Goal: Information Seeking & Learning: Learn about a topic

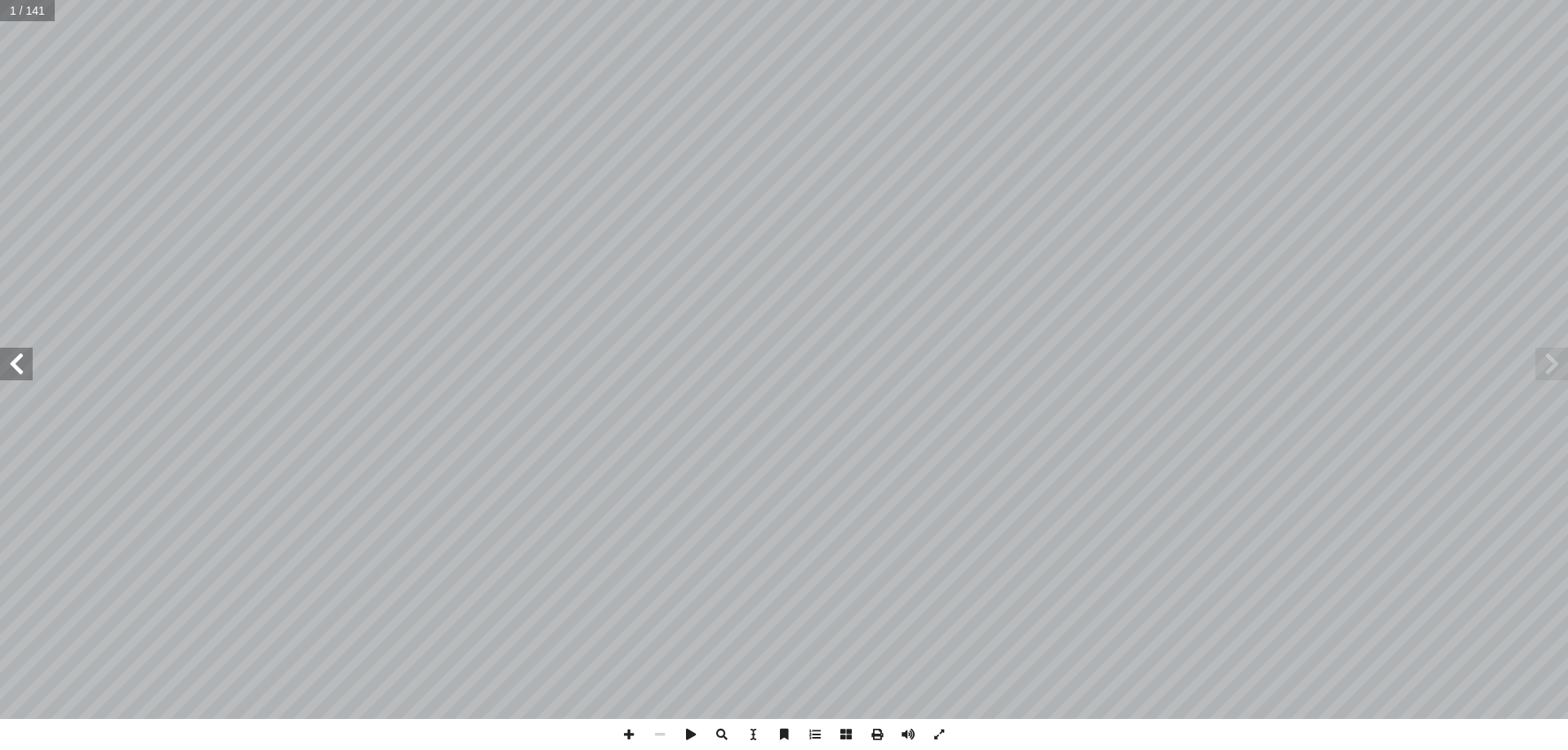
click at [18, 363] on span at bounding box center [16, 363] width 32 height 32
click at [15, 359] on span at bounding box center [16, 363] width 32 height 32
click at [13, 362] on span at bounding box center [16, 363] width 32 height 32
click at [16, 358] on span at bounding box center [16, 363] width 32 height 32
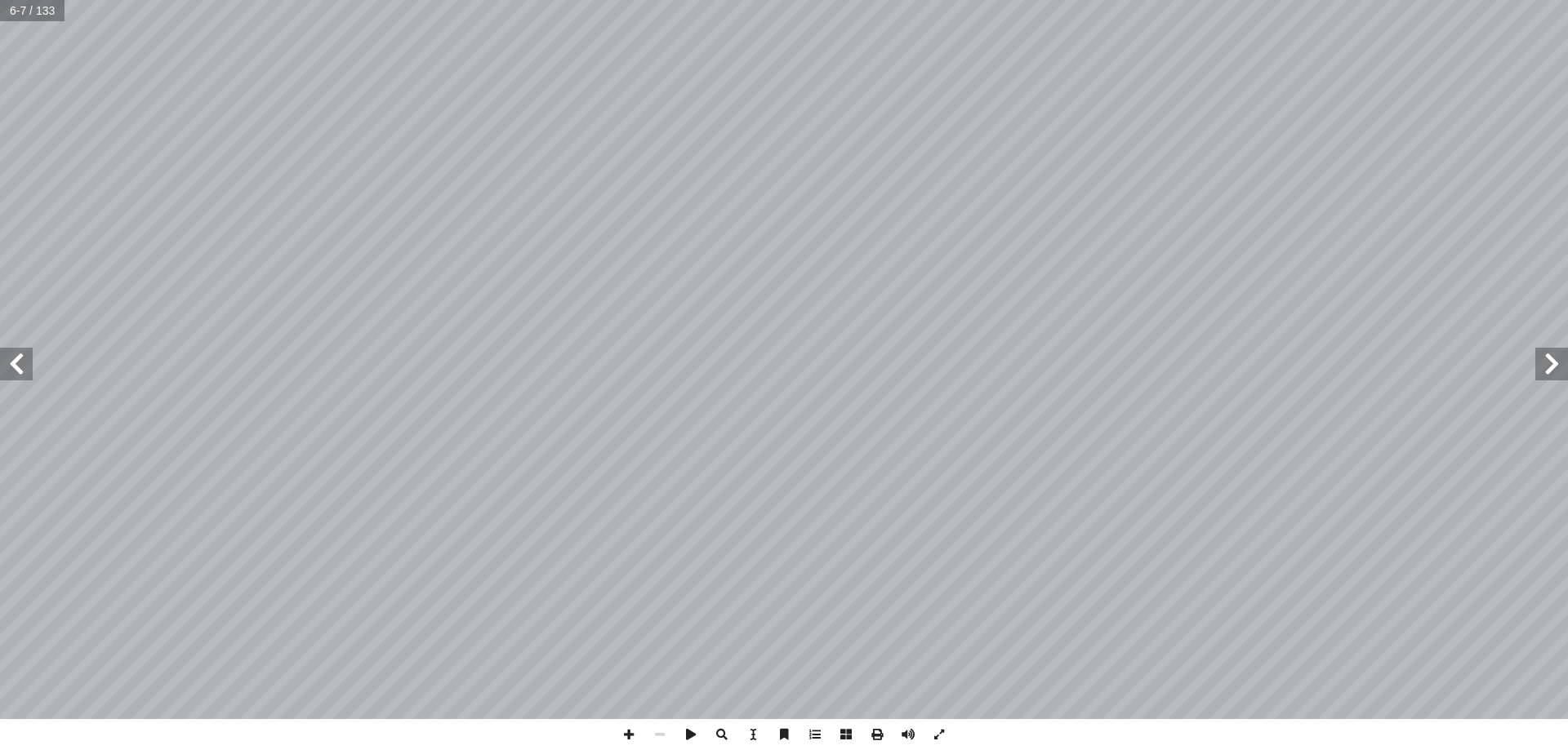
click at [15, 358] on span at bounding box center [16, 363] width 32 height 32
click at [15, 361] on span at bounding box center [16, 363] width 32 height 32
click at [11, 355] on span at bounding box center [16, 363] width 32 height 32
click at [1553, 357] on span at bounding box center [1551, 363] width 32 height 32
click at [39, 11] on input "text" at bounding box center [32, 11] width 65 height 21
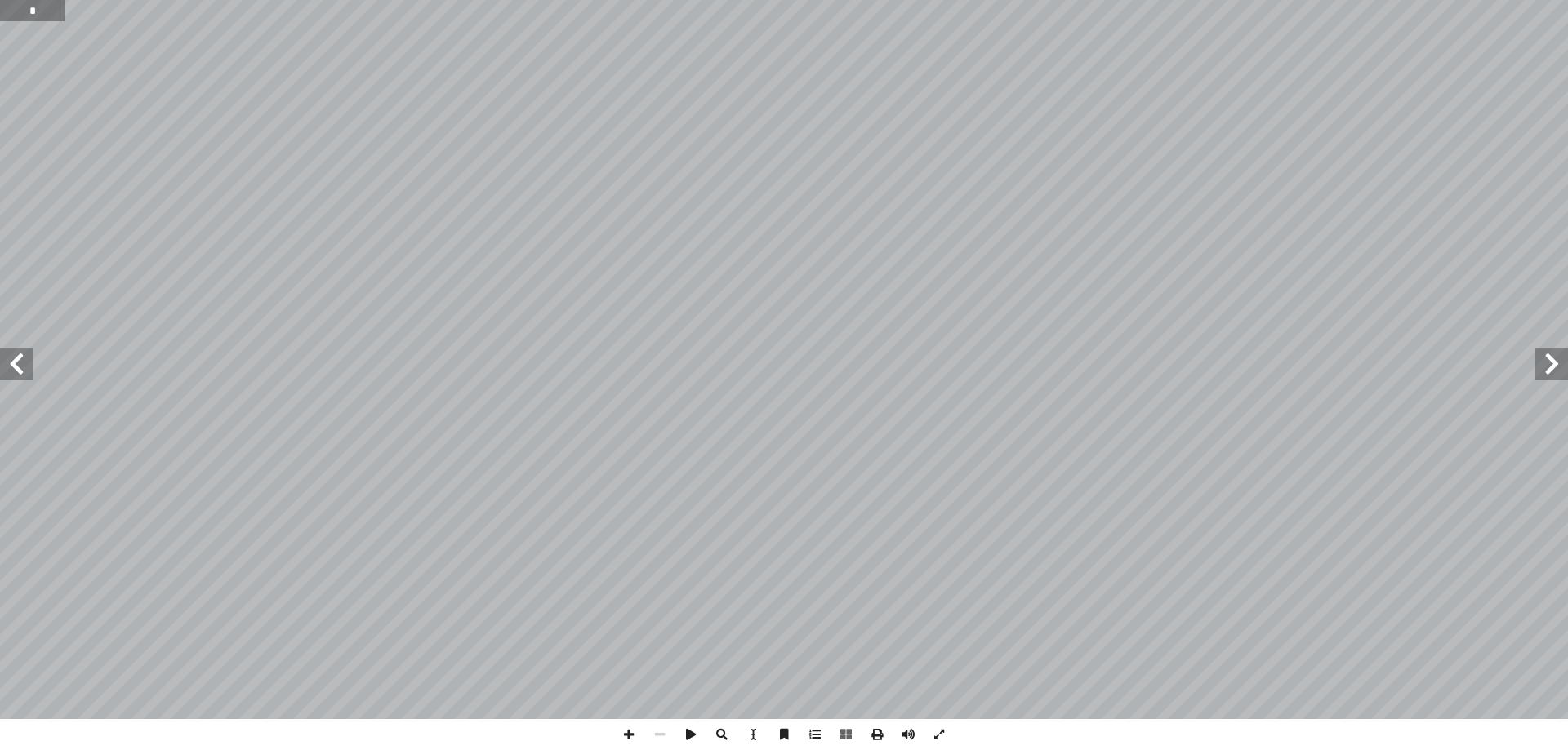
type input "*"
click at [42, 18] on input "text" at bounding box center [32, 11] width 65 height 21
type input "**"
click at [37, 10] on input "text" at bounding box center [39, 11] width 77 height 21
type input "**"
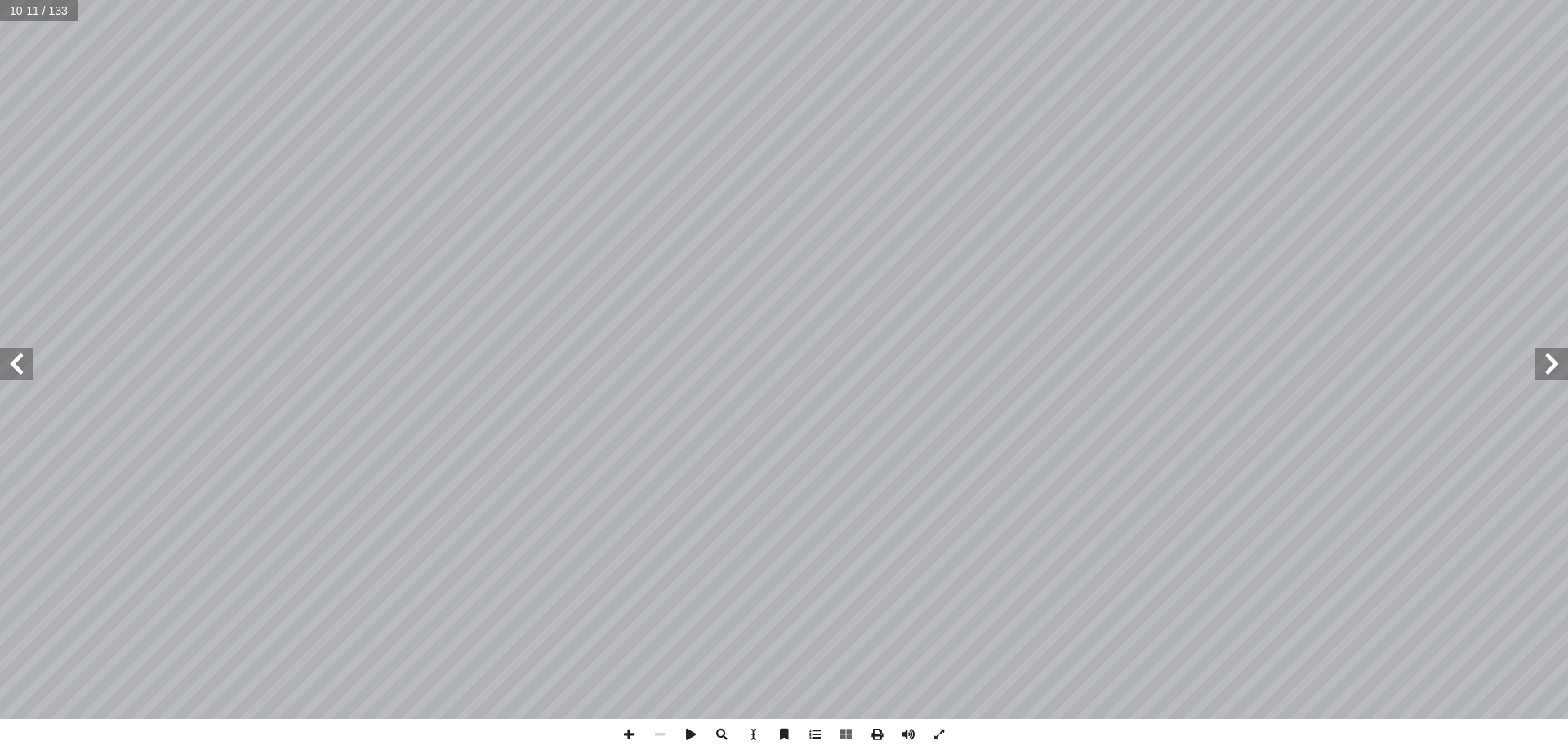
click at [32, 11] on input "text" at bounding box center [39, 11] width 77 height 21
type input "*"
click at [41, 14] on input "text" at bounding box center [32, 11] width 65 height 21
type input "*"
click at [12, 355] on span at bounding box center [16, 363] width 32 height 32
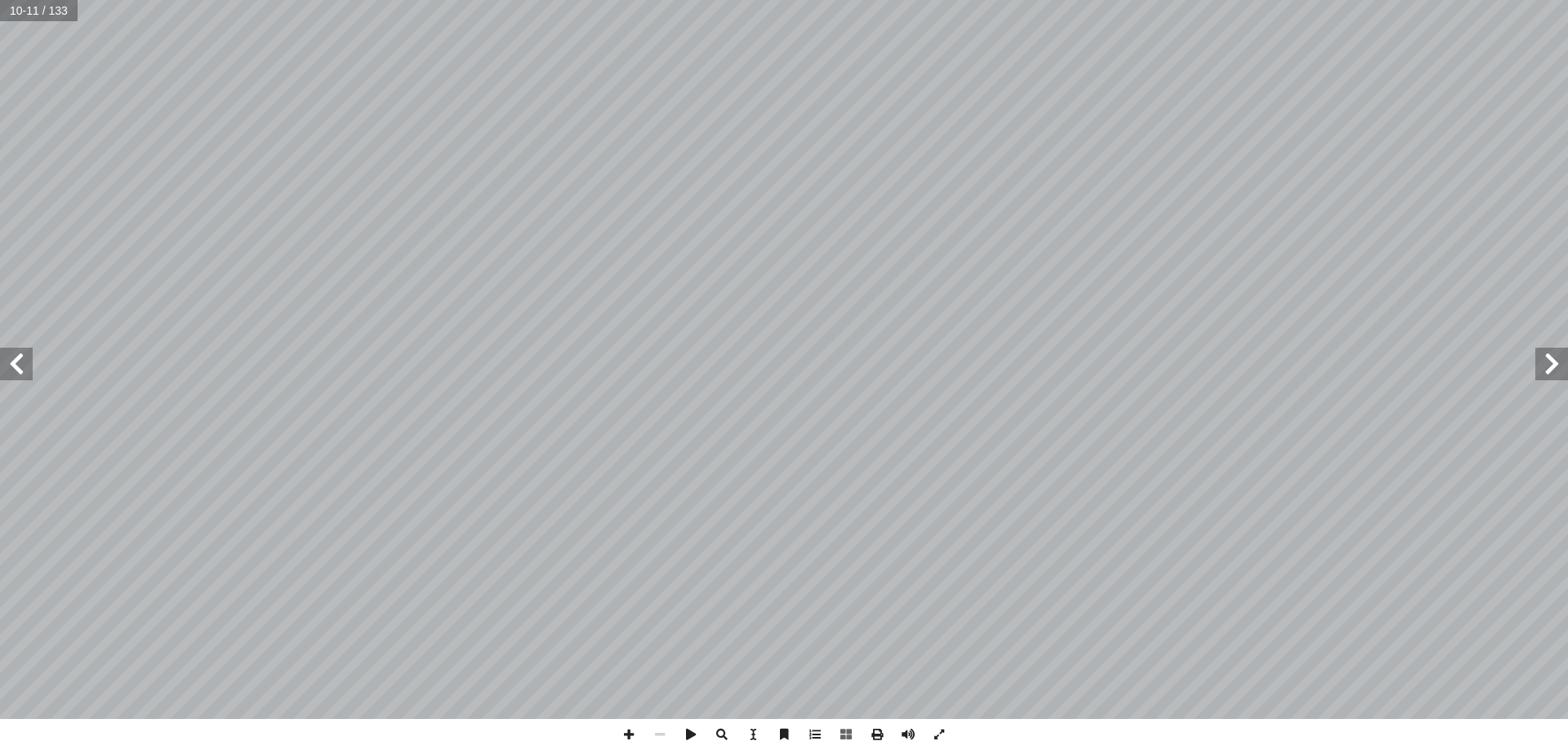
click at [13, 356] on span at bounding box center [16, 363] width 32 height 32
click at [18, 358] on span at bounding box center [16, 363] width 32 height 32
click at [1548, 358] on span at bounding box center [1551, 363] width 32 height 32
click at [1557, 358] on span at bounding box center [1551, 363] width 32 height 32
